Goal: Navigation & Orientation: Find specific page/section

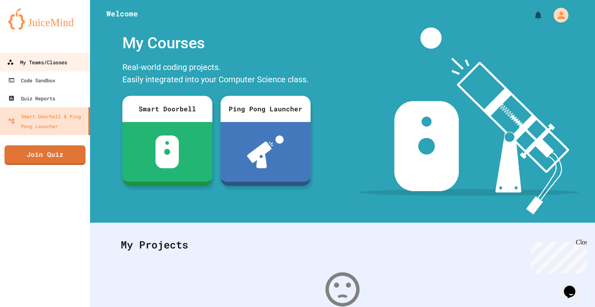
click at [63, 62] on div "My Teams/Classes" at bounding box center [37, 62] width 60 height 10
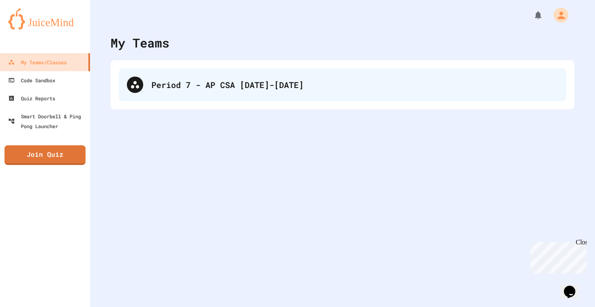
click at [234, 93] on div "Period 7 - AP CSA [DATE]-[DATE]" at bounding box center [343, 84] width 448 height 33
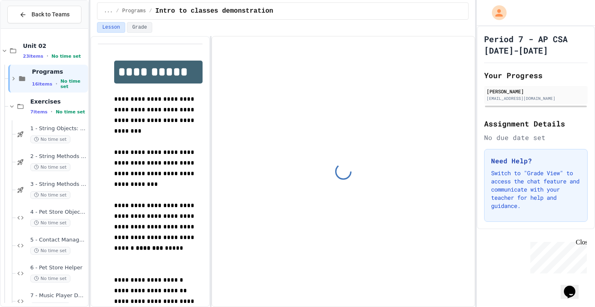
scroll to position [23, 0]
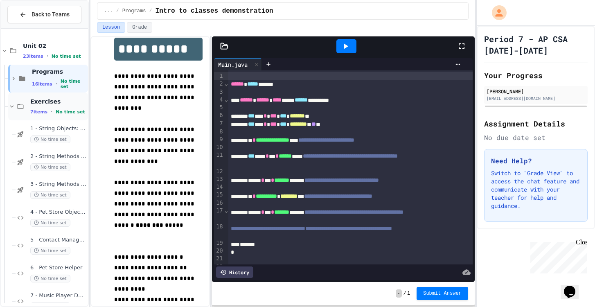
click at [12, 106] on icon at bounding box center [11, 106] width 7 height 7
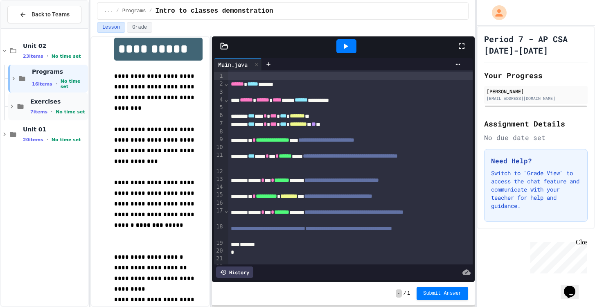
click at [11, 110] on icon at bounding box center [11, 106] width 7 height 7
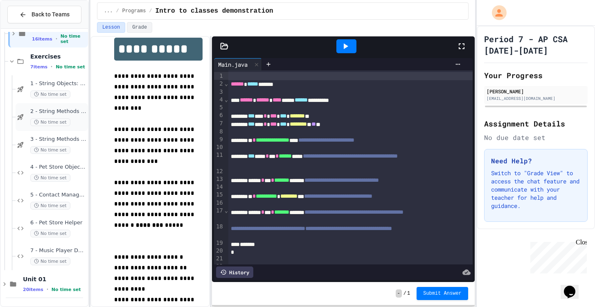
scroll to position [45, 0]
click at [11, 62] on icon at bounding box center [12, 61] width 4 height 2
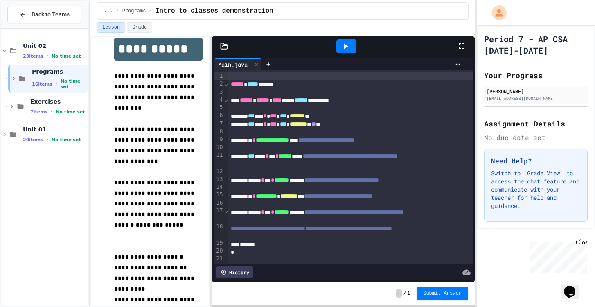
scroll to position [0, 0]
